Goal: Information Seeking & Learning: Learn about a topic

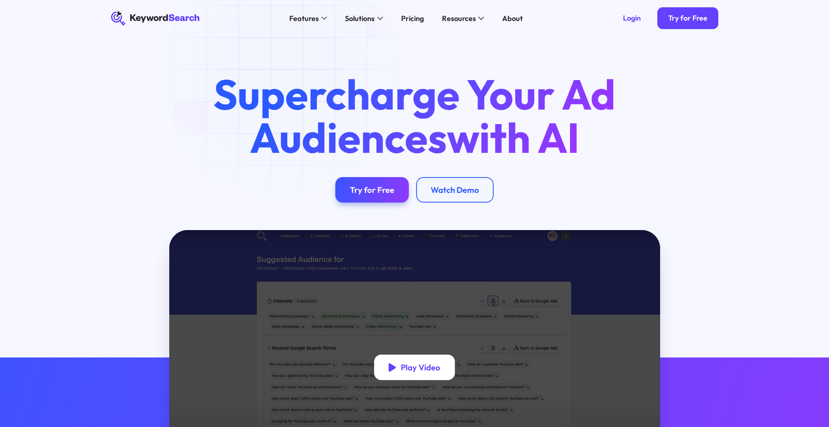
click at [414, 371] on div "Play Video" at bounding box center [421, 367] width 40 height 10
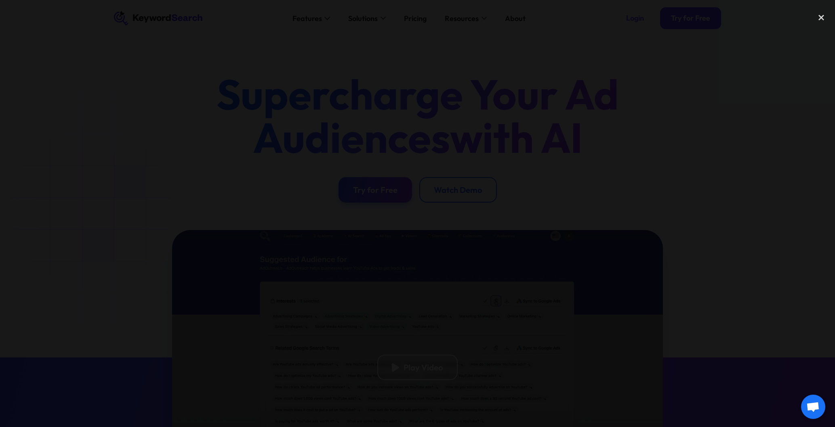
click at [409, 52] on div at bounding box center [417, 213] width 835 height 410
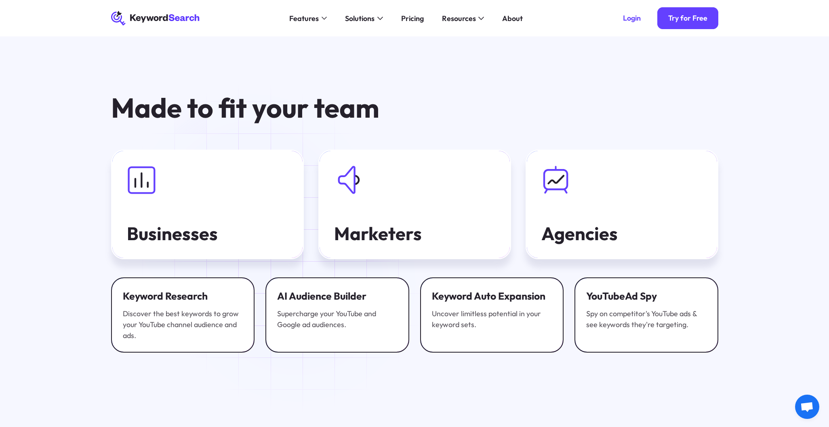
scroll to position [2860, 0]
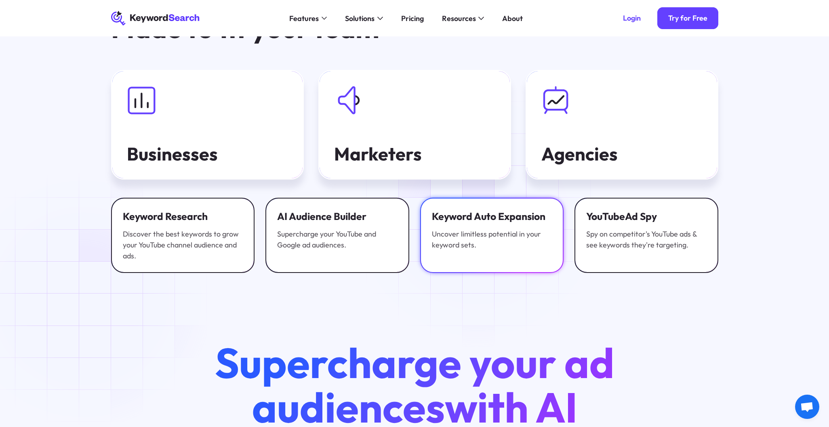
click at [481, 228] on div "Uncover limitless potential in your keyword sets." at bounding box center [492, 239] width 120 height 22
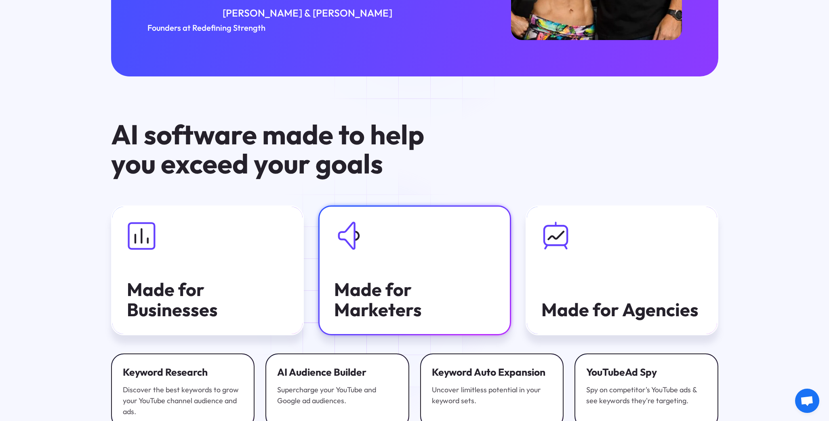
scroll to position [1669, 0]
